Goal: Task Accomplishment & Management: Manage account settings

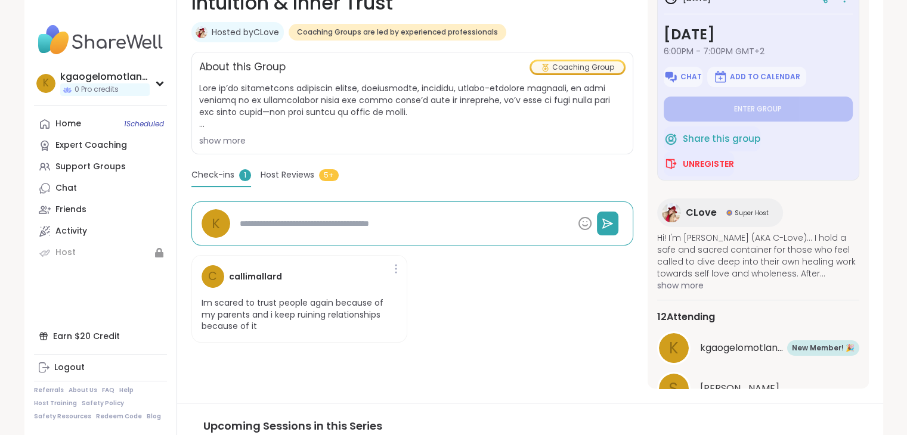
scroll to position [179, 0]
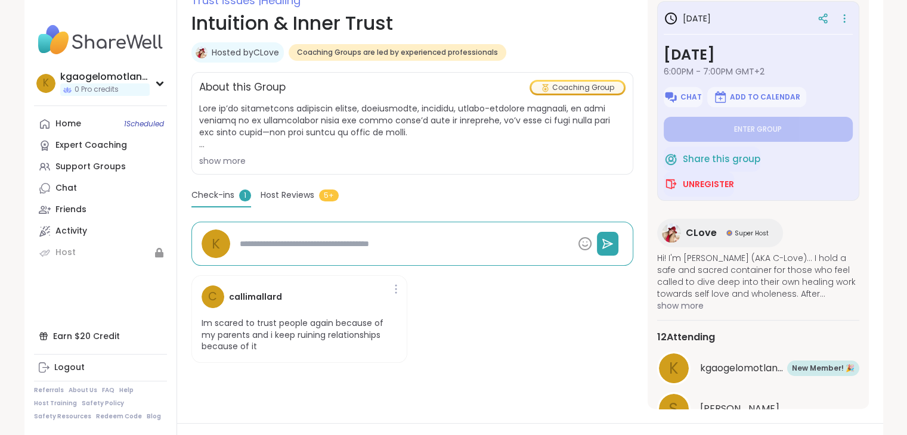
type textarea "*"
click at [289, 203] on div "Host Reviews 5+" at bounding box center [300, 197] width 78 height 17
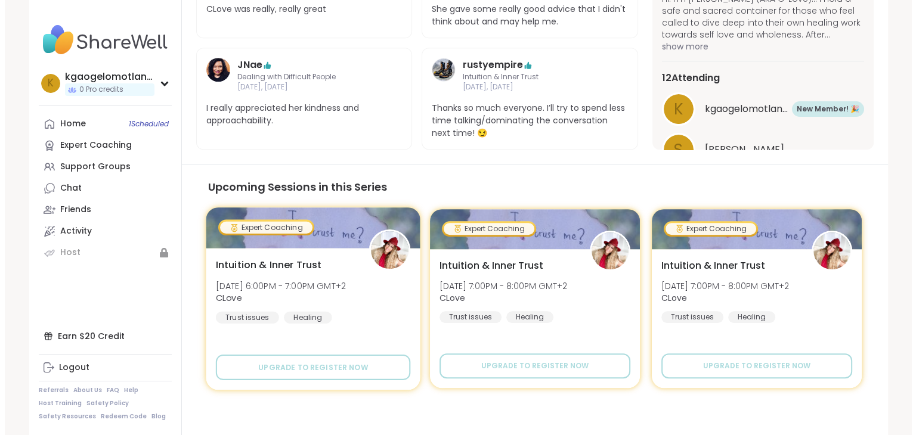
scroll to position [667, 0]
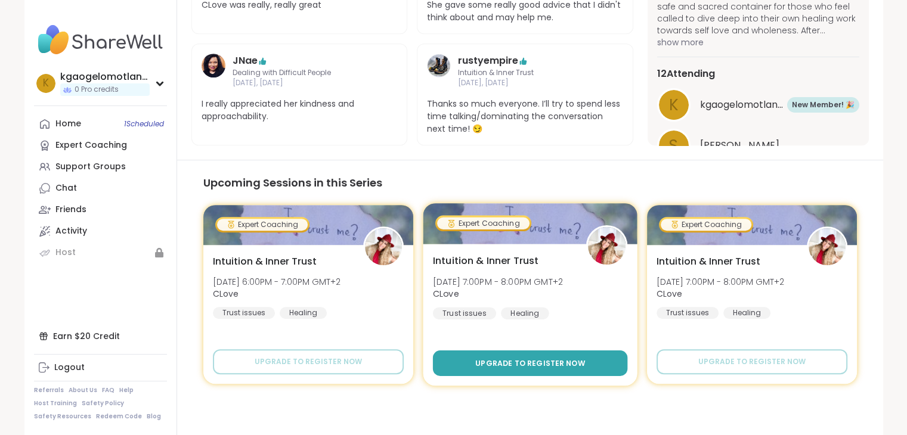
click at [502, 361] on span "Upgrade to register now" at bounding box center [530, 363] width 110 height 11
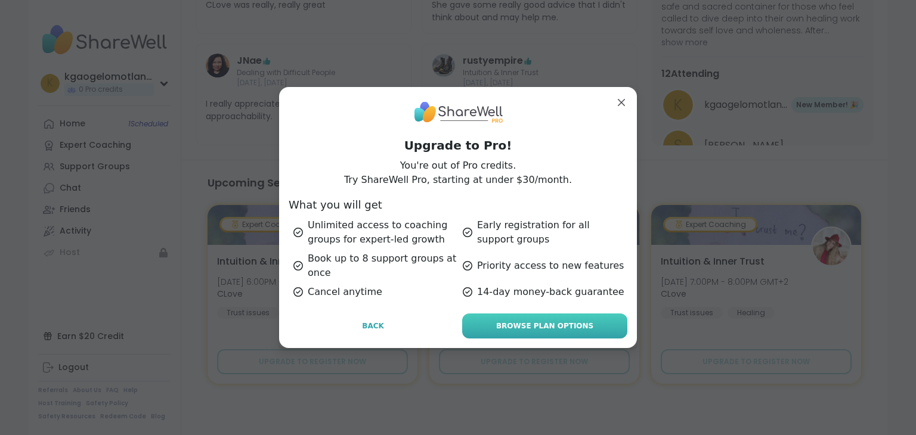
click at [510, 327] on span "Browse Plan Options" at bounding box center [544, 326] width 97 height 11
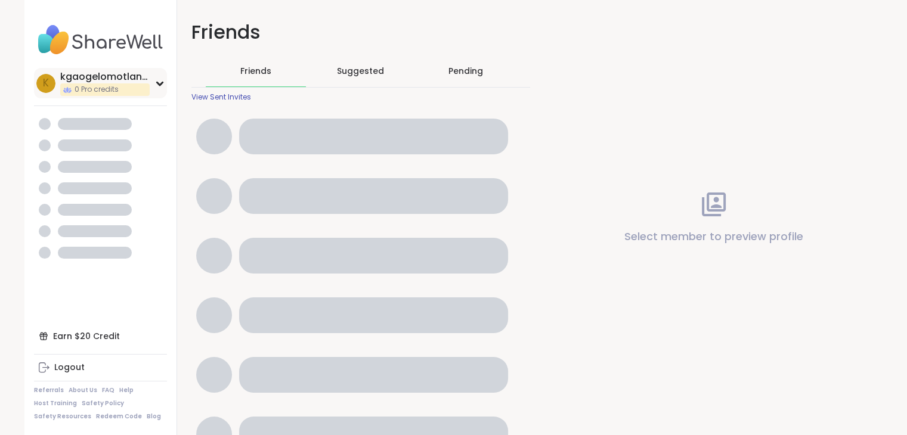
click at [138, 81] on div "kgaogelomotlana47" at bounding box center [104, 76] width 89 height 13
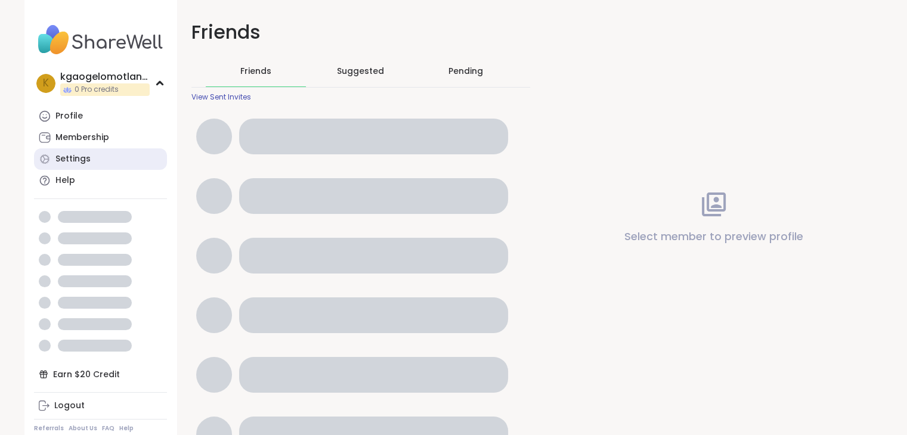
click at [96, 156] on link "Settings" at bounding box center [100, 158] width 133 height 21
select select "**"
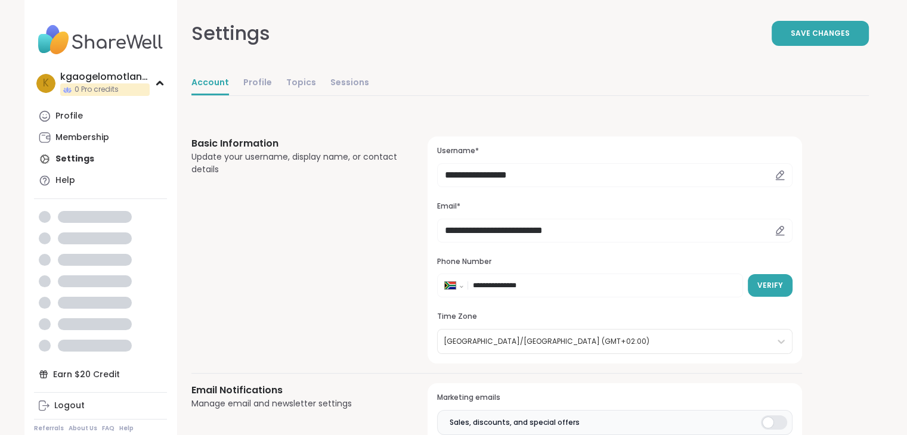
scroll to position [60, 0]
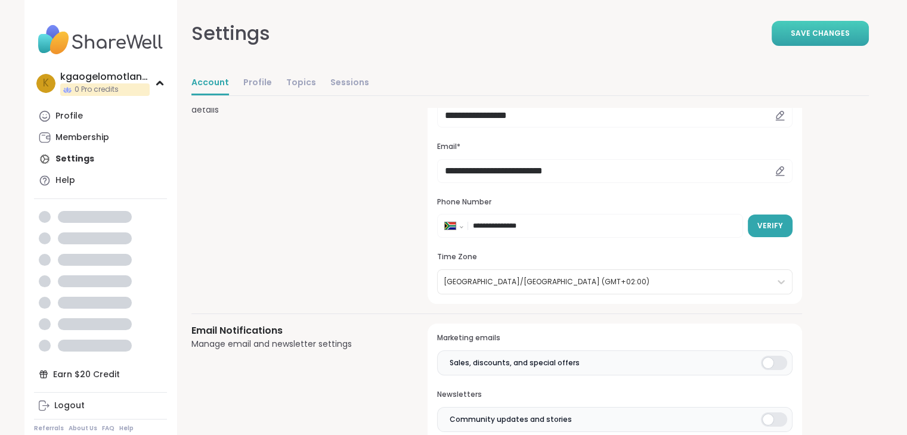
click at [837, 39] on button "Save Changes" at bounding box center [820, 33] width 97 height 25
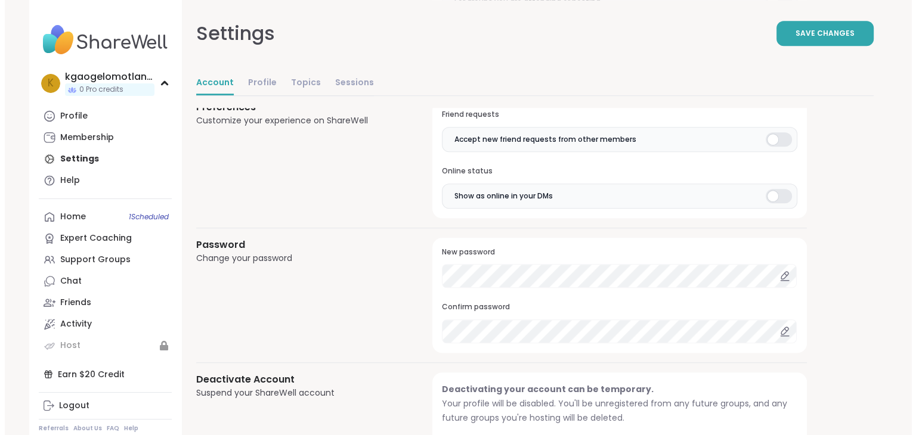
scroll to position [1017, 0]
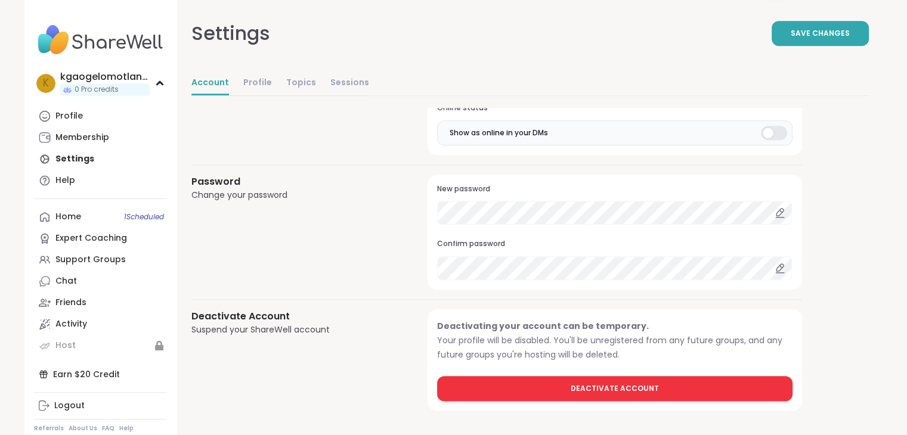
click at [627, 383] on span "Deactivate Account" at bounding box center [615, 388] width 88 height 11
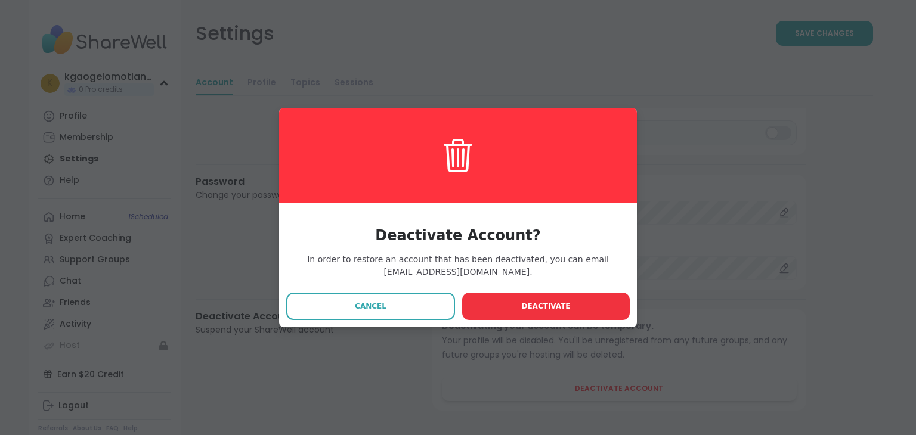
click at [519, 311] on button "Deactivate" at bounding box center [546, 306] width 168 height 27
click at [521, 311] on span "Deactivate" at bounding box center [545, 306] width 49 height 11
click at [539, 304] on span "Deactivate" at bounding box center [545, 306] width 49 height 11
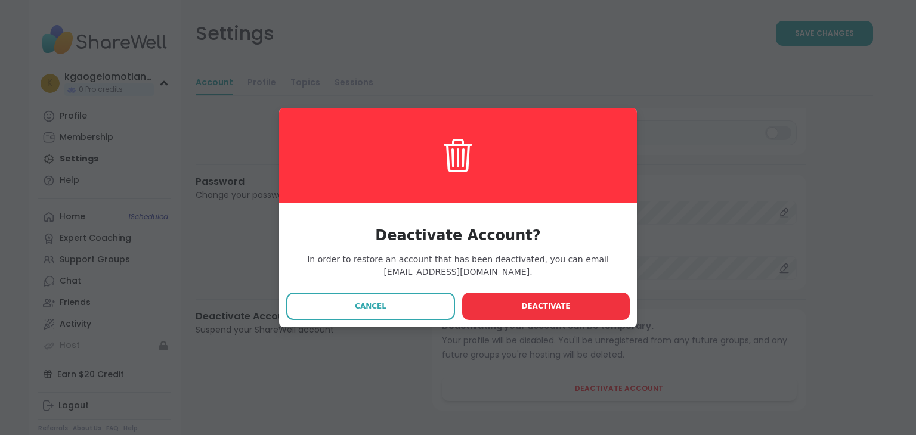
click at [539, 304] on span "Deactivate" at bounding box center [545, 306] width 49 height 11
click at [542, 304] on span "Deactivate" at bounding box center [545, 306] width 49 height 11
